Goal: Check status: Check status

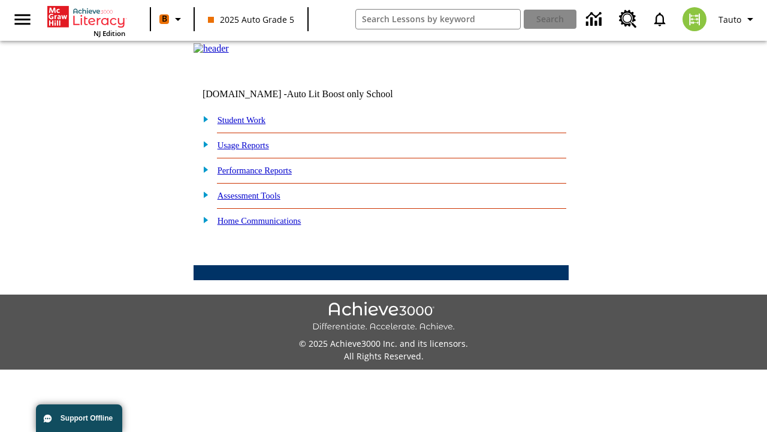
click at [249, 125] on link "Student Work" at bounding box center [242, 120] width 48 height 10
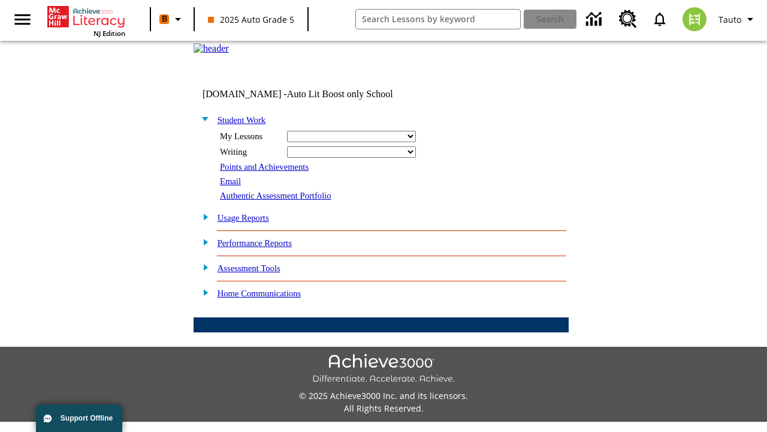
select select "/options/reports/?report_id=24&atype=14&section=2"
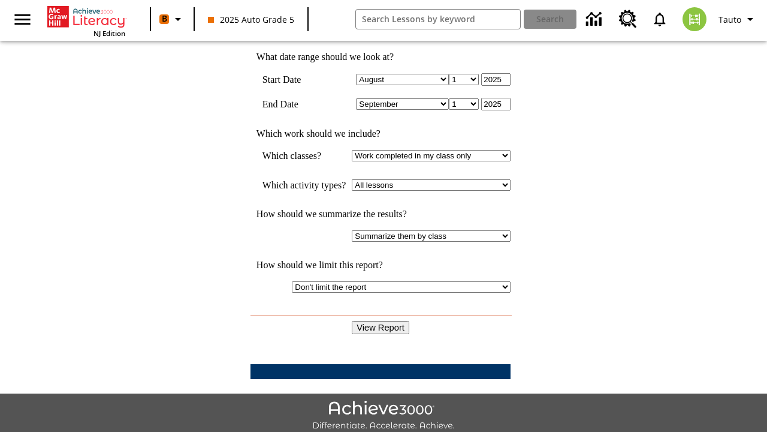
click at [381, 321] on input "View Report" at bounding box center [381, 327] width 58 height 13
